Goal: Task Accomplishment & Management: Use online tool/utility

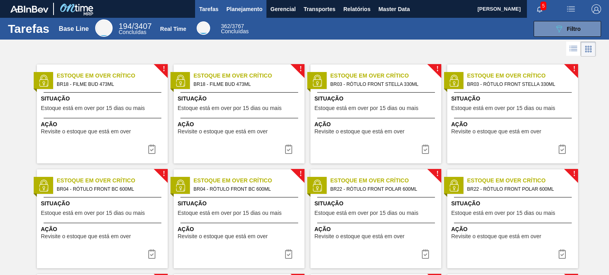
click at [250, 14] on button "Planejamento" at bounding box center [244, 9] width 44 height 18
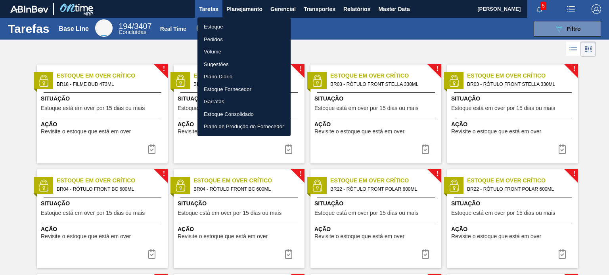
click at [239, 28] on li "Estoque" at bounding box center [243, 27] width 93 height 13
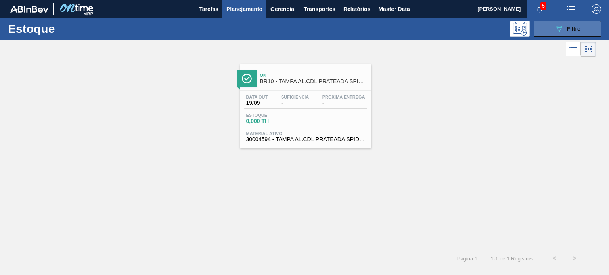
click at [548, 27] on button "089F7B8B-B2A5-4AFE-B5C0-19BA573D28AC Filtro" at bounding box center [567, 29] width 67 height 16
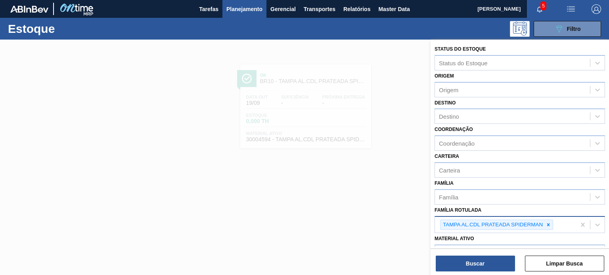
click at [549, 222] on icon at bounding box center [548, 225] width 6 height 6
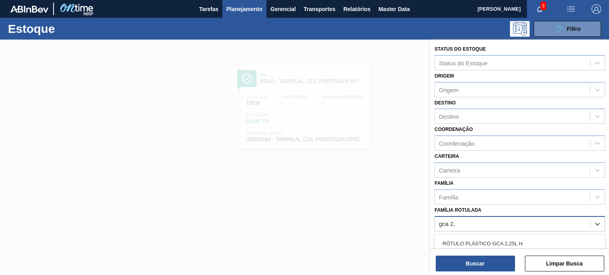
type Rotulada "gca 2,5"
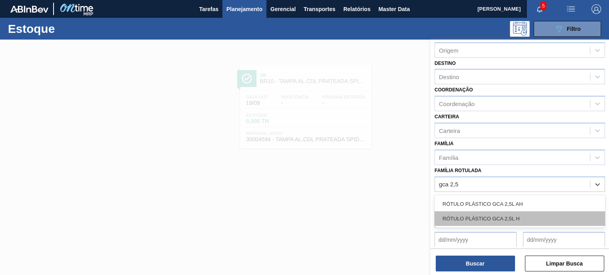
click at [530, 212] on div "RÓTULO PLÁSTICO GCA 2,5L H" at bounding box center [519, 219] width 170 height 15
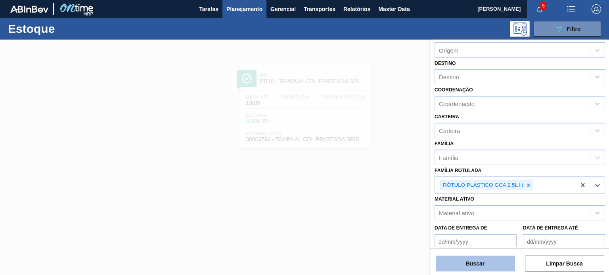
click at [504, 271] on button "Buscar" at bounding box center [475, 264] width 79 height 16
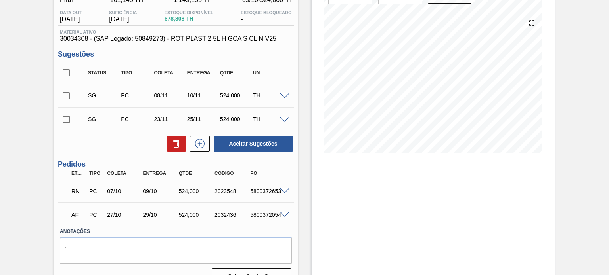
scroll to position [79, 0]
click at [285, 189] on span at bounding box center [285, 191] width 10 height 6
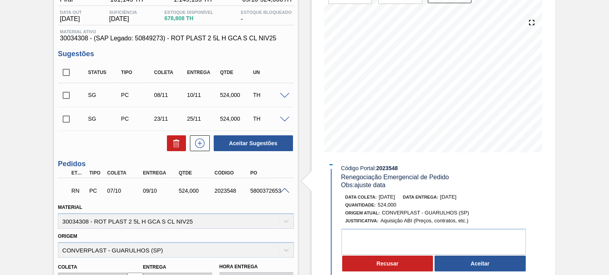
scroll to position [0, 0]
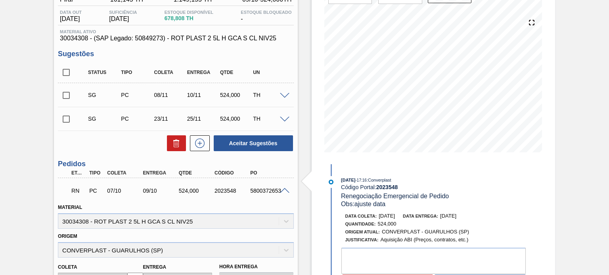
click at [355, 180] on span "[DATE]" at bounding box center [348, 180] width 14 height 5
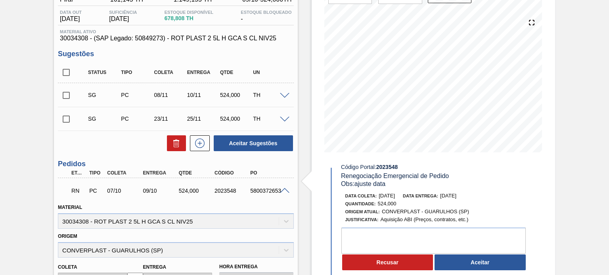
scroll to position [40, 0]
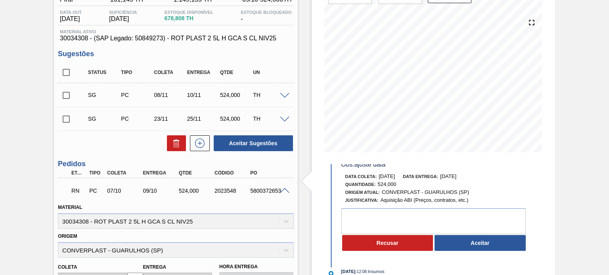
click at [476, 254] on div "19/09/2025 - 17:16 : Converplast Código Portal: 2023548 Renegociação Emergencia…" at bounding box center [427, 196] width 204 height 119
click at [473, 250] on button "Aceitar" at bounding box center [479, 243] width 91 height 16
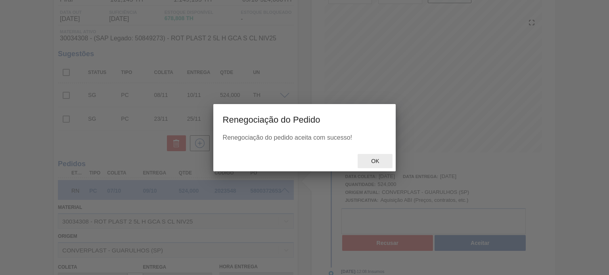
click at [385, 164] on span "Ok" at bounding box center [375, 161] width 21 height 6
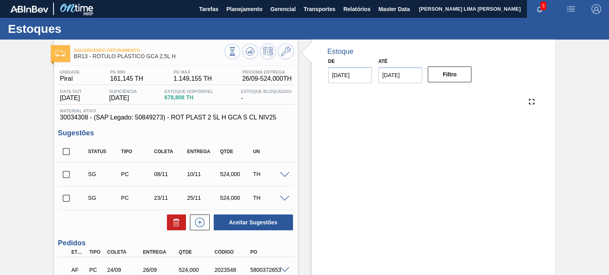
click at [289, 115] on span "30034308 - (SAP Legado: 50849273) - ROT PLAST 2 5L H GCA S CL NIV25" at bounding box center [175, 117] width 231 height 7
click at [249, 49] on icon at bounding box center [250, 52] width 10 height 10
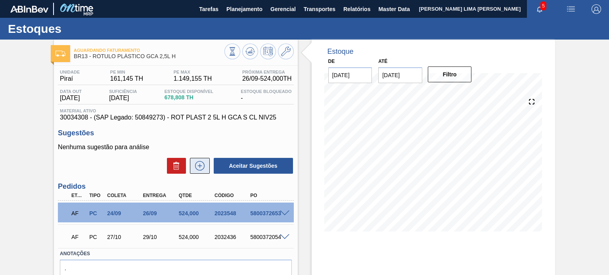
click at [206, 171] on button at bounding box center [200, 166] width 20 height 16
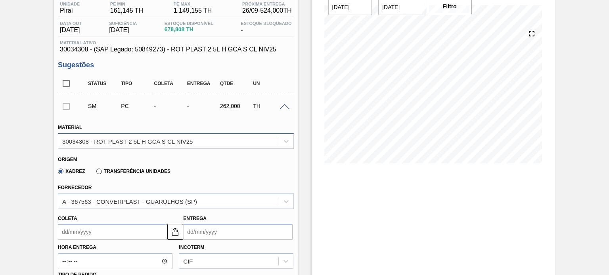
scroll to position [79, 0]
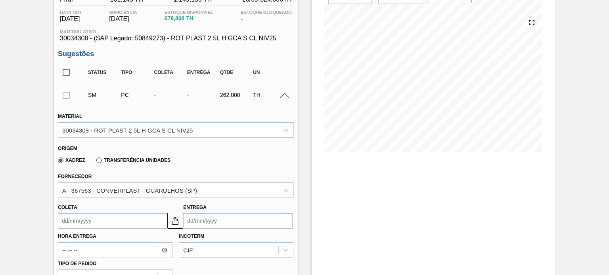
click at [134, 161] on label "Transferência Unidades" at bounding box center [133, 161] width 74 height 6
click at [95, 162] on input "Transferência Unidades" at bounding box center [95, 162] width 0 height 0
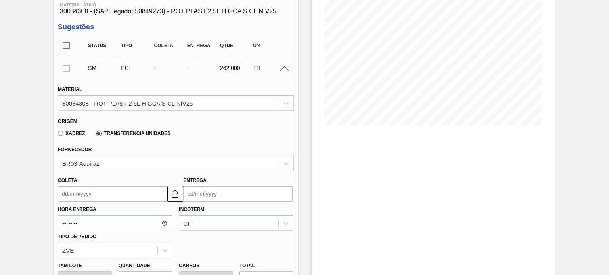
scroll to position [159, 0]
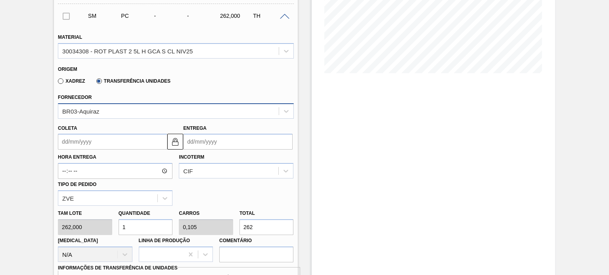
click at [136, 109] on div "BR03-Aquiraz" at bounding box center [168, 110] width 220 height 11
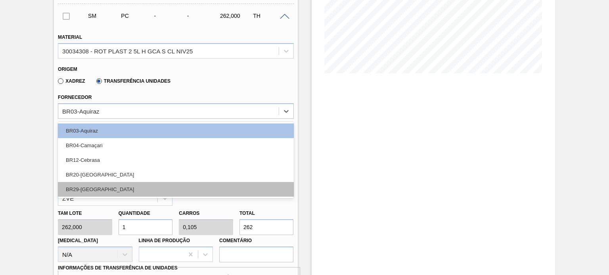
click at [113, 190] on div "BR29-[GEOGRAPHIC_DATA]" at bounding box center [175, 189] width 235 height 15
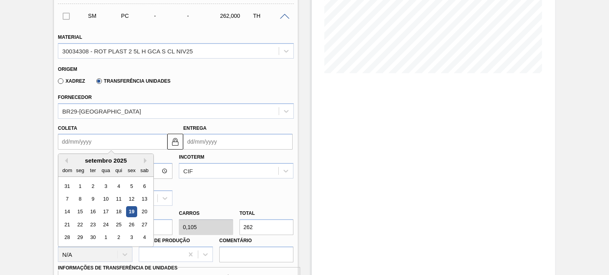
click at [120, 140] on input "Coleta" at bounding box center [112, 142] width 109 height 16
type input "2"
type input "[DATE]"
type input "20"
type input "[DATE]"
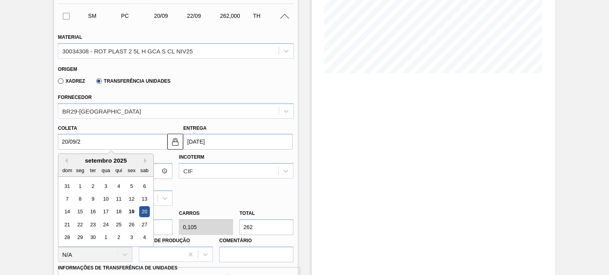
type input "[DATE]"
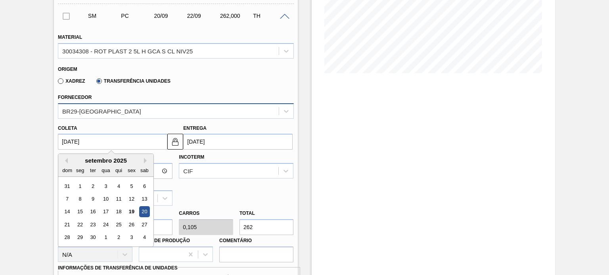
click at [249, 114] on div "BR29-[GEOGRAPHIC_DATA]" at bounding box center [168, 110] width 220 height 11
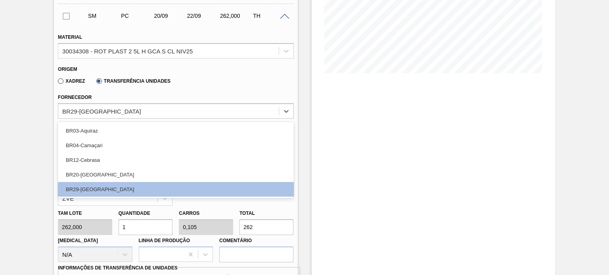
click at [323, 115] on div "Estoque De [DATE] Até [DATE] Filtro 28/09 Projeção de Estoque 314.802 [DOMAIN_N…" at bounding box center [433, 217] width 243 height 673
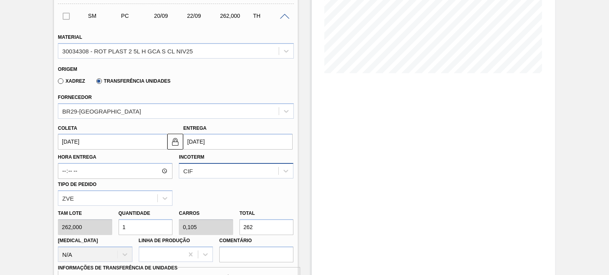
click at [207, 173] on div "CIF" at bounding box center [236, 170] width 115 height 15
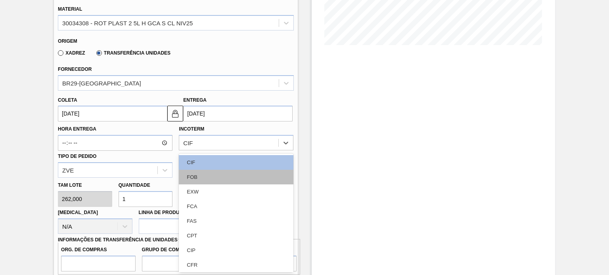
click at [197, 178] on div "FOB" at bounding box center [236, 177] width 115 height 15
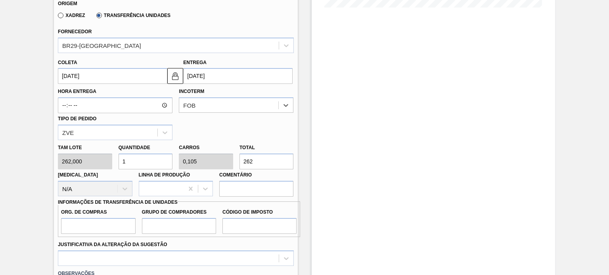
scroll to position [226, 0]
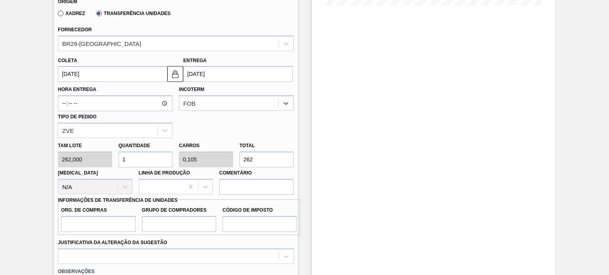
click at [246, 159] on input "262" at bounding box center [266, 160] width 54 height 16
type input "0,011"
type input "0,001"
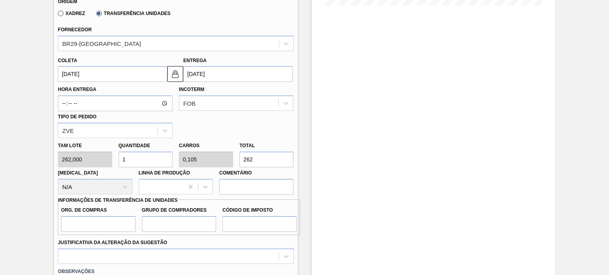
type input "3"
type input "0,115"
type input "0,012"
type input "30"
type input "1,145"
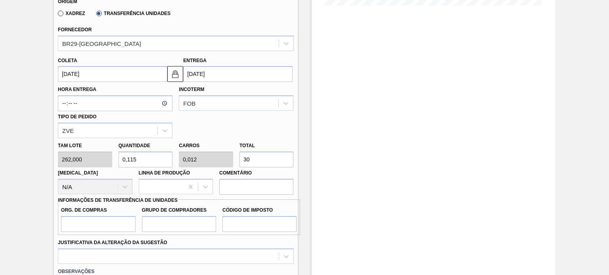
type input "0,12"
type input "300"
click at [85, 229] on input "Org. de Compras" at bounding box center [98, 224] width 74 height 16
type input "BR00"
drag, startPoint x: 162, startPoint y: 226, endPoint x: 172, endPoint y: 231, distance: 11.7
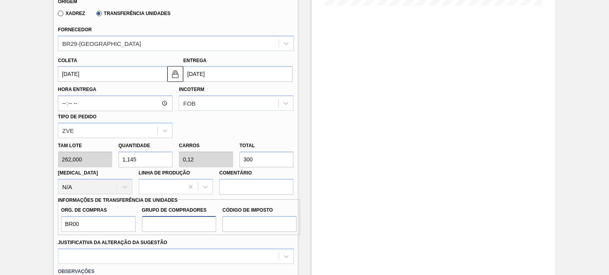
click at [162, 226] on input "Grupo de Compradores" at bounding box center [179, 224] width 74 height 16
type input "A01"
click at [239, 231] on input "Código de Imposto" at bounding box center [259, 224] width 74 height 16
type input "I0"
click at [232, 217] on input "I0" at bounding box center [259, 224] width 74 height 16
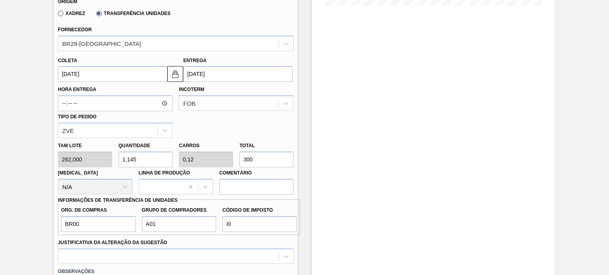
click at [241, 237] on div "Justificativa da Alteração da Sugestão" at bounding box center [175, 250] width 235 height 27
click at [238, 228] on input "I0" at bounding box center [259, 224] width 74 height 16
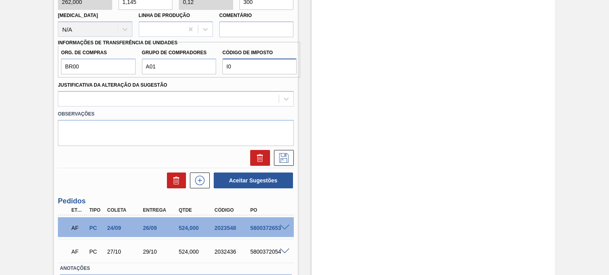
scroll to position [385, 0]
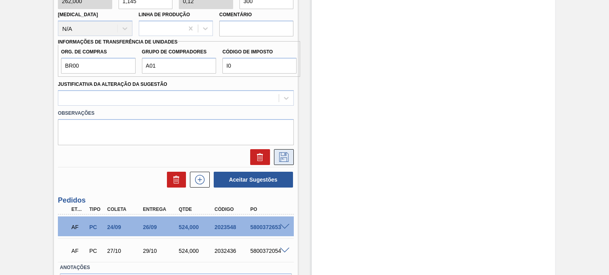
click at [291, 159] on button at bounding box center [284, 157] width 20 height 16
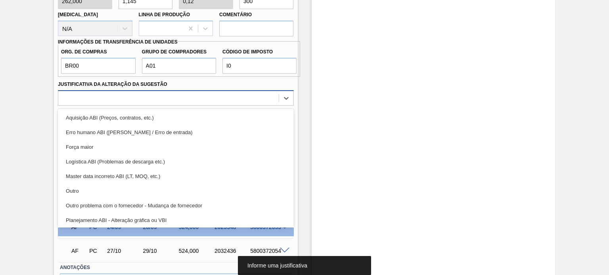
click at [221, 93] on div at bounding box center [168, 97] width 220 height 11
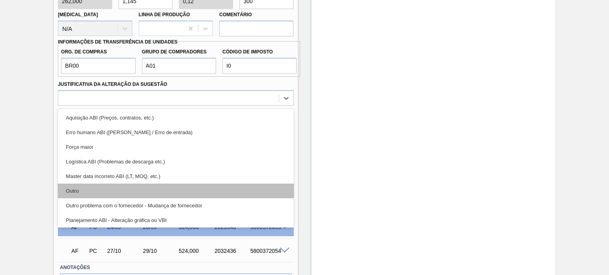
scroll to position [79, 0]
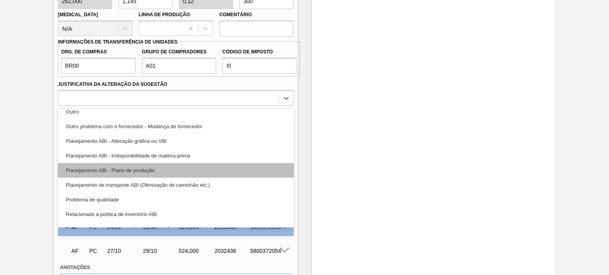
click at [167, 172] on div "Planejamento ABI - Plano de produção" at bounding box center [175, 170] width 235 height 15
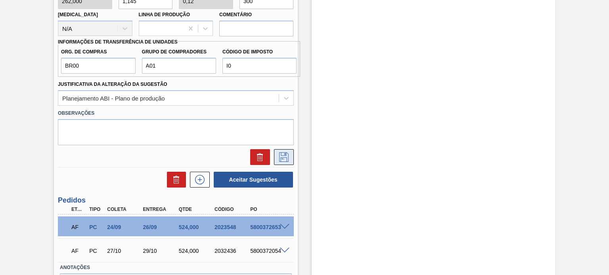
click at [289, 155] on icon at bounding box center [283, 158] width 13 height 10
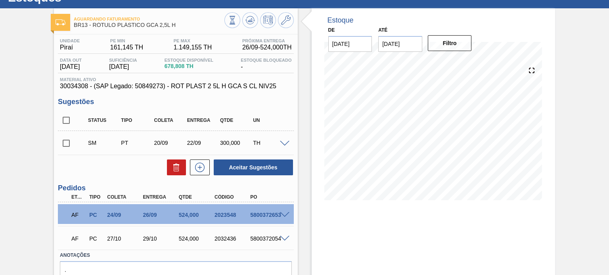
scroll to position [31, 0]
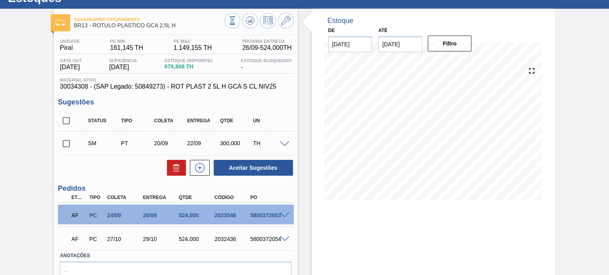
click at [60, 144] on input "checkbox" at bounding box center [66, 144] width 17 height 17
click at [231, 163] on button "Aceitar Sugestões" at bounding box center [253, 168] width 79 height 16
checkbox input "false"
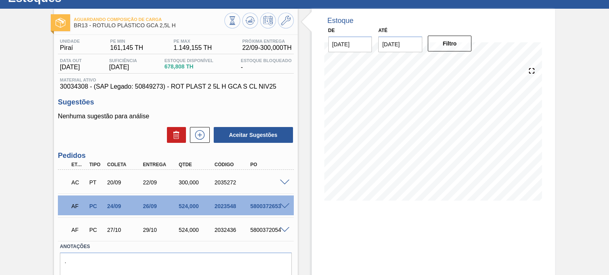
click at [284, 179] on div at bounding box center [286, 182] width 16 height 6
click at [283, 183] on span at bounding box center [285, 183] width 10 height 6
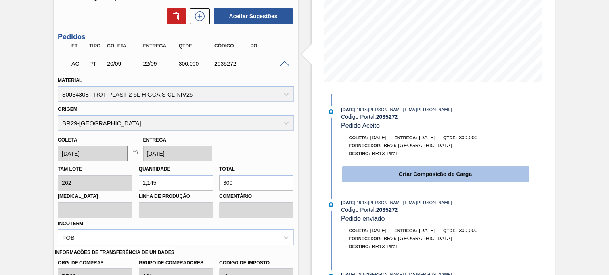
click at [370, 179] on button "Criar Composição de Carga" at bounding box center [435, 174] width 187 height 16
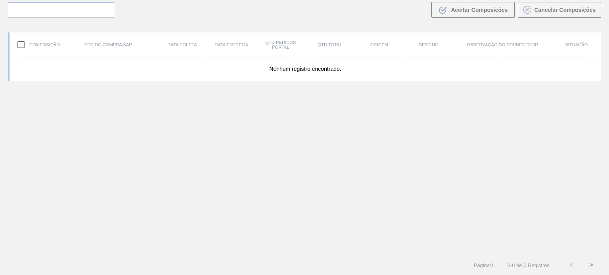
scroll to position [57, 0]
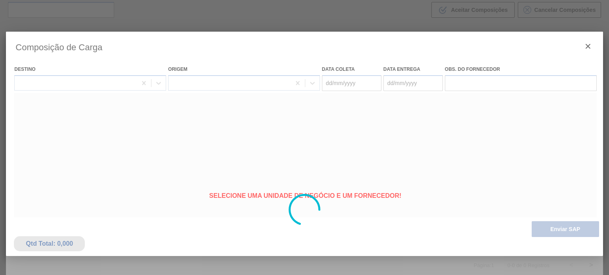
type coleta "[DATE]"
type entrega "[DATE]"
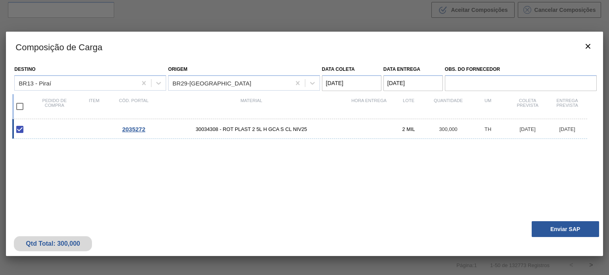
click at [551, 226] on button "Enviar SAP" at bounding box center [565, 230] width 67 height 16
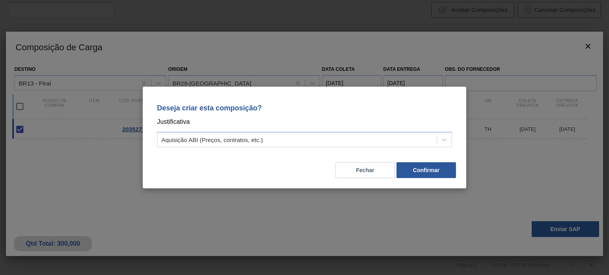
click at [293, 129] on div "Deseja criar esta composição? Justificativa Aquisição ABI (Preços, contratos, e…" at bounding box center [304, 124] width 304 height 56
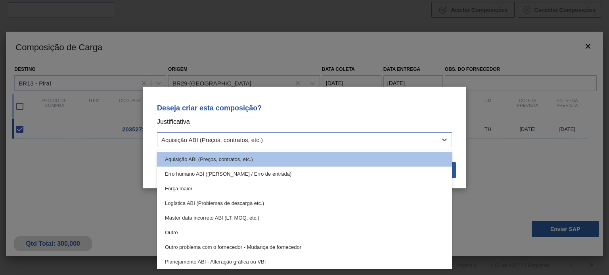
click at [288, 136] on div "Aquisição ABI (Preços, contratos, etc.)" at bounding box center [296, 139] width 279 height 11
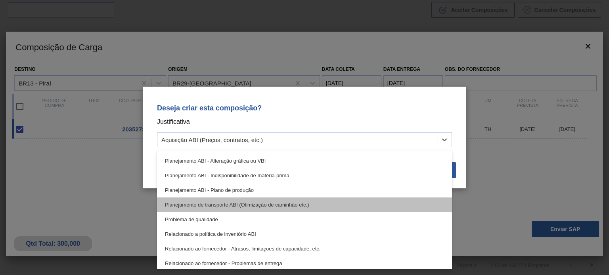
scroll to position [119, 0]
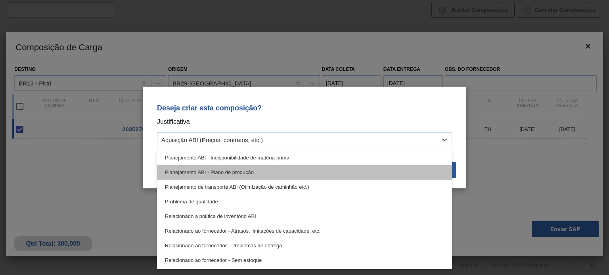
click at [249, 172] on div "Planejamento ABI - Plano de produção" at bounding box center [304, 172] width 295 height 15
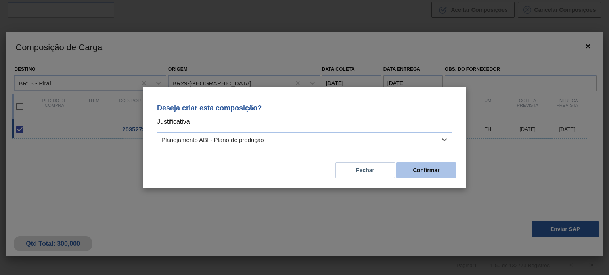
click at [426, 172] on button "Confirmar" at bounding box center [425, 171] width 59 height 16
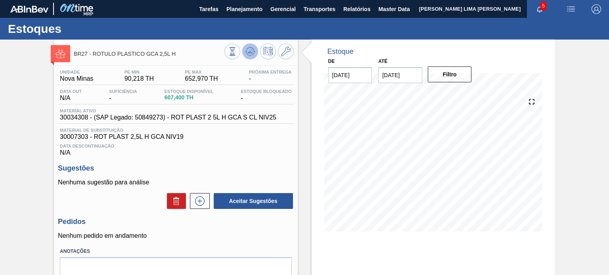
click at [256, 51] on button at bounding box center [250, 52] width 16 height 16
click at [247, 52] on icon at bounding box center [250, 52] width 10 height 10
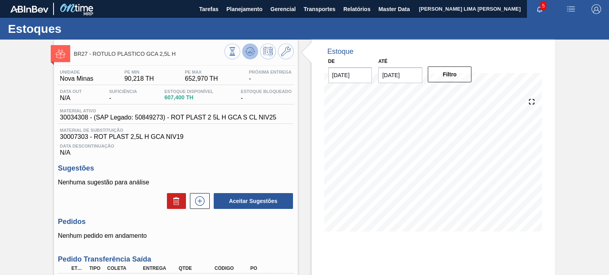
click at [250, 57] on button at bounding box center [250, 52] width 16 height 16
click at [249, 57] on button at bounding box center [250, 52] width 16 height 16
drag, startPoint x: 181, startPoint y: 56, endPoint x: 92, endPoint y: 52, distance: 88.5
click at [92, 52] on span "BR27 - RÓTULO PLÁSTICO GCA 2,5L H" at bounding box center [149, 54] width 150 height 6
copy span "RÓTULO PLÁSTICO GCA 2,5L H"
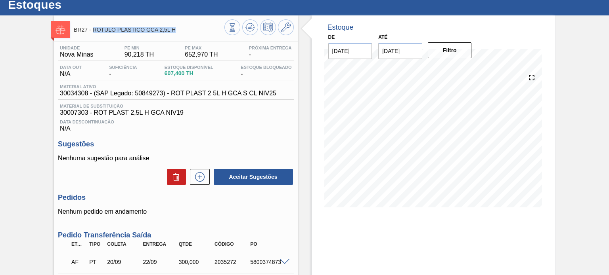
scroll to position [95, 0]
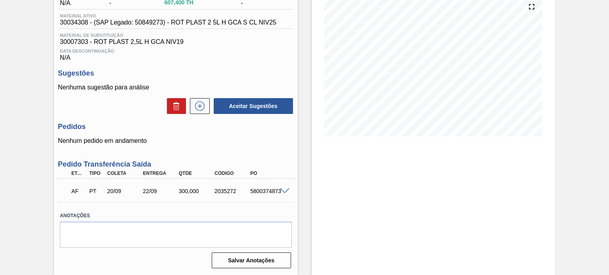
click at [251, 193] on div "5800374873" at bounding box center [267, 191] width 39 height 6
copy div "5800374873"
